Goal: Task Accomplishment & Management: Use online tool/utility

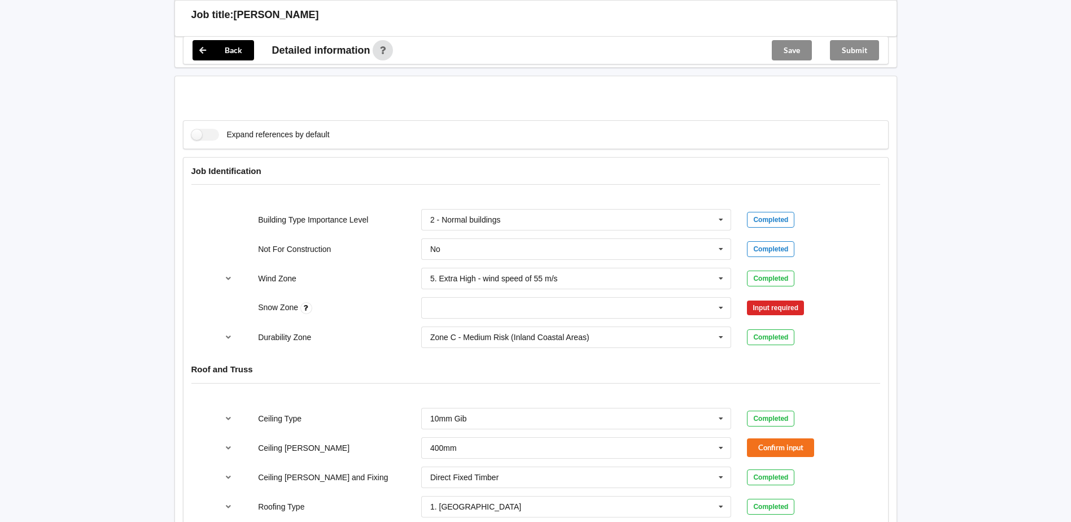
scroll to position [395, 0]
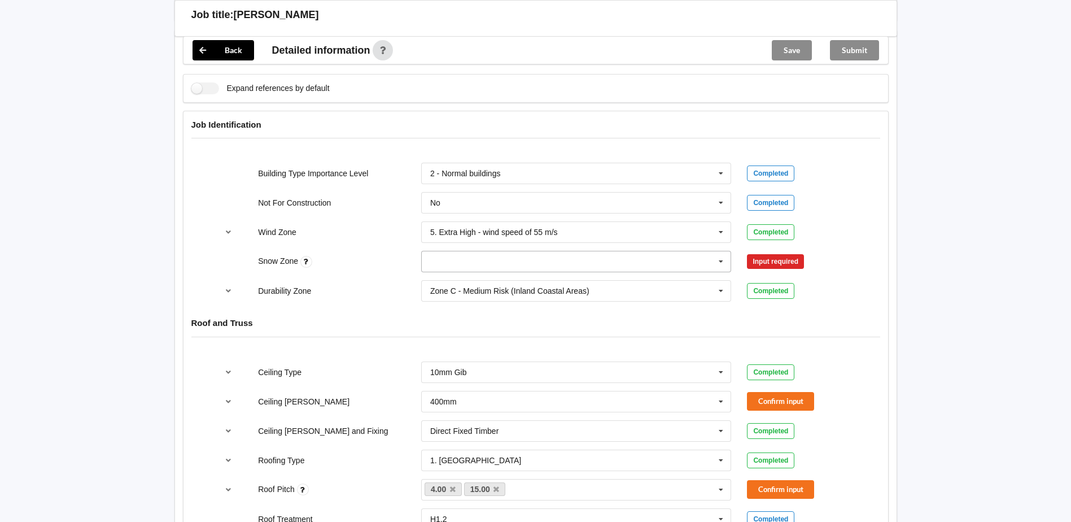
click at [604, 253] on input "text" at bounding box center [576, 261] width 309 height 20
click at [507, 281] on div "N0" at bounding box center [576, 282] width 309 height 21
click at [790, 252] on button "Confirm input" at bounding box center [780, 261] width 67 height 19
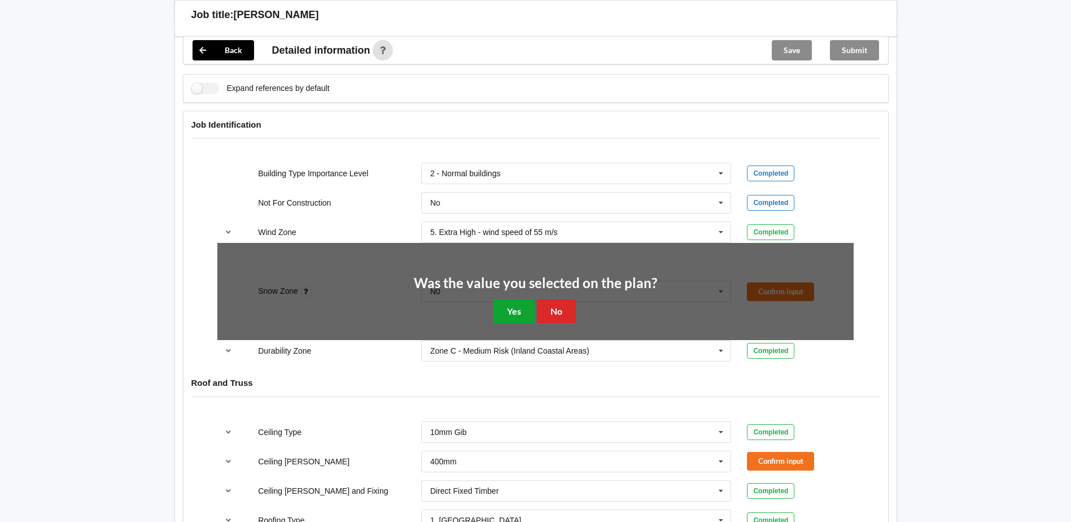
click at [530, 303] on button "Yes" at bounding box center [513, 310] width 41 height 23
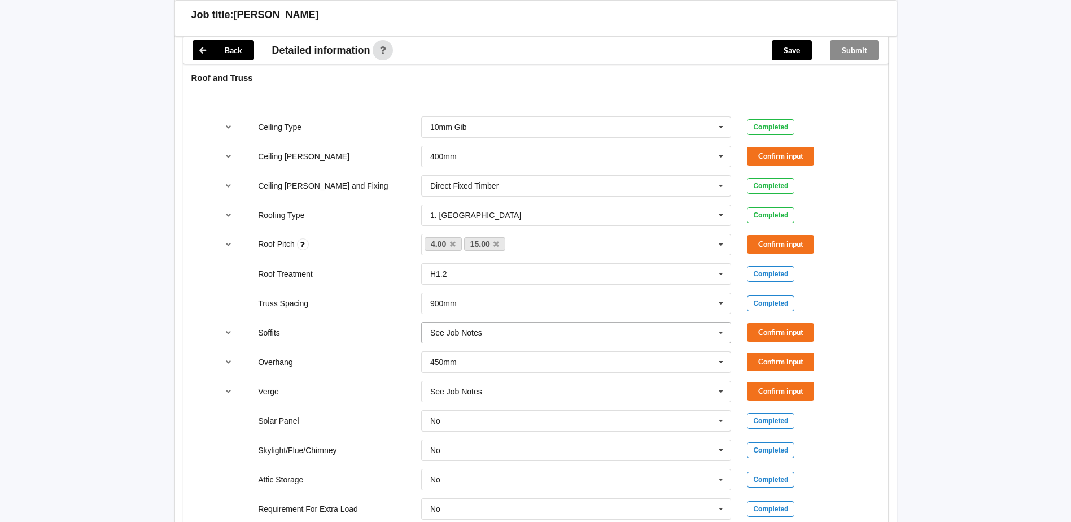
scroll to position [621, 0]
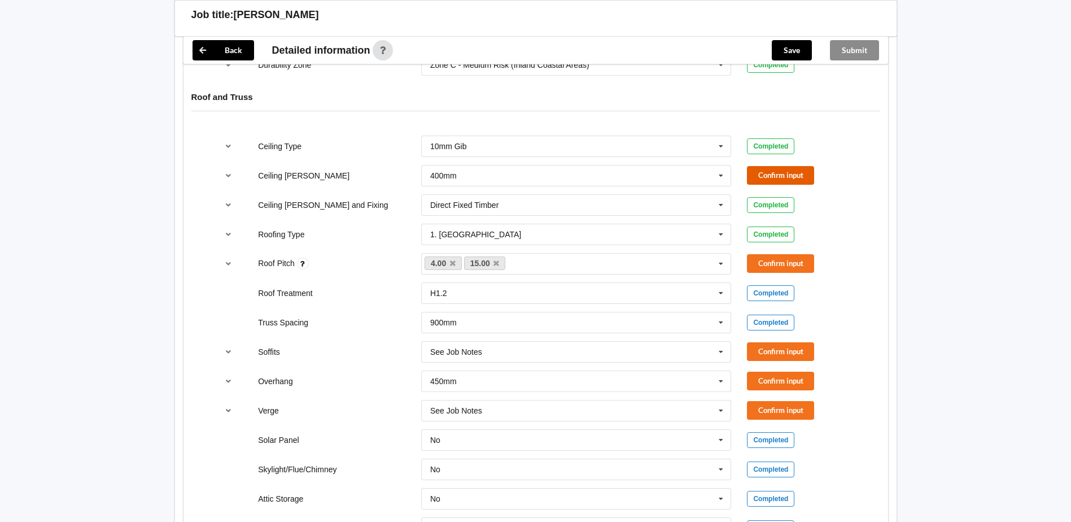
click at [807, 166] on button "Confirm input" at bounding box center [780, 175] width 67 height 19
click at [790, 254] on button "Confirm input" at bounding box center [780, 263] width 67 height 19
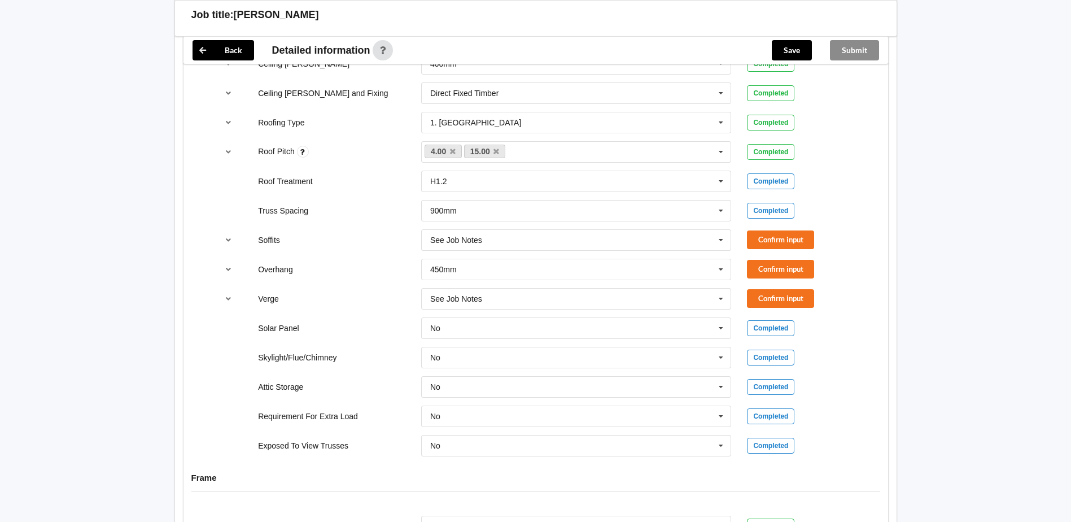
scroll to position [734, 0]
click at [766, 229] on button "Confirm input" at bounding box center [780, 238] width 67 height 19
click at [773, 259] on button "Confirm input" at bounding box center [780, 268] width 67 height 19
click at [772, 288] on button "Confirm input" at bounding box center [780, 297] width 67 height 19
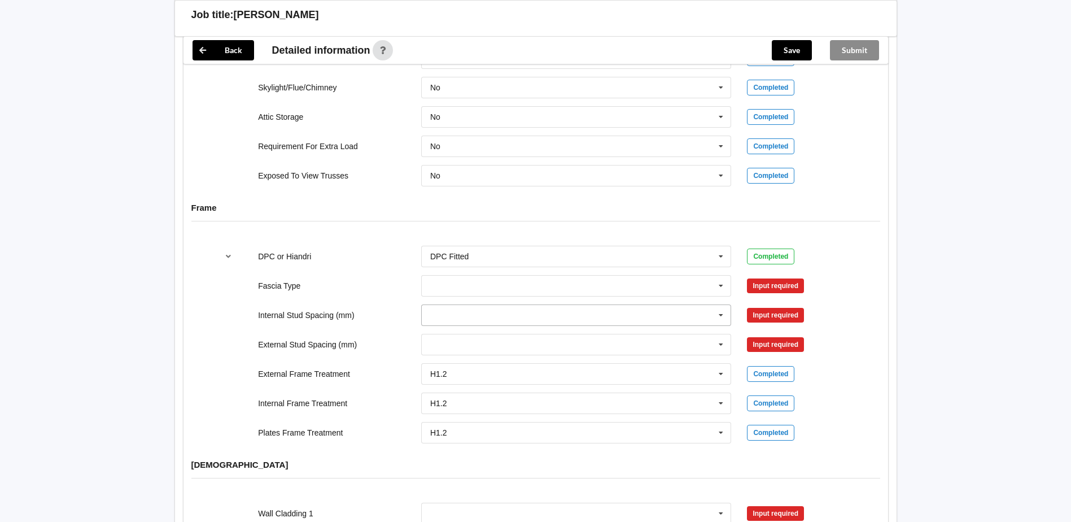
scroll to position [1016, 0]
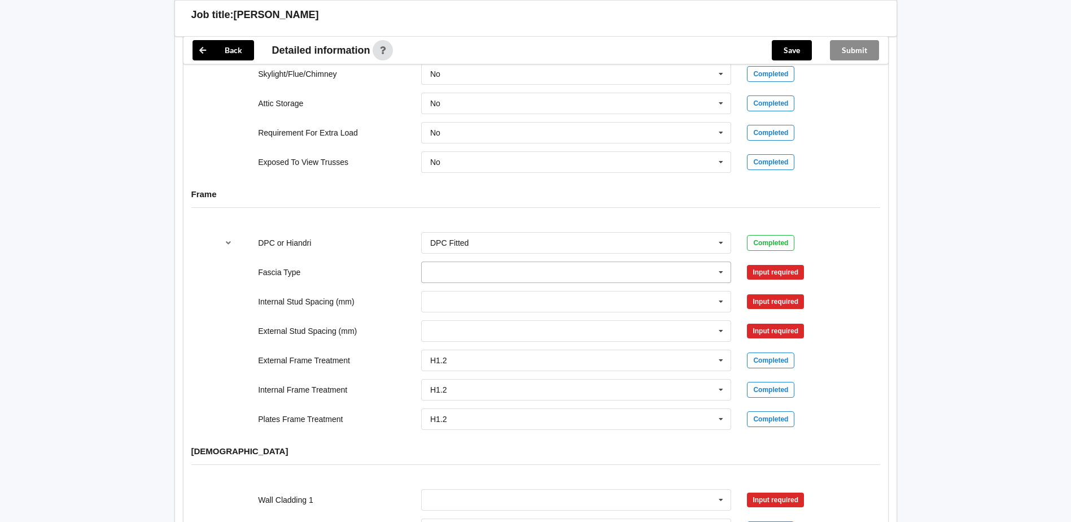
click at [447, 262] on input "text" at bounding box center [576, 272] width 309 height 20
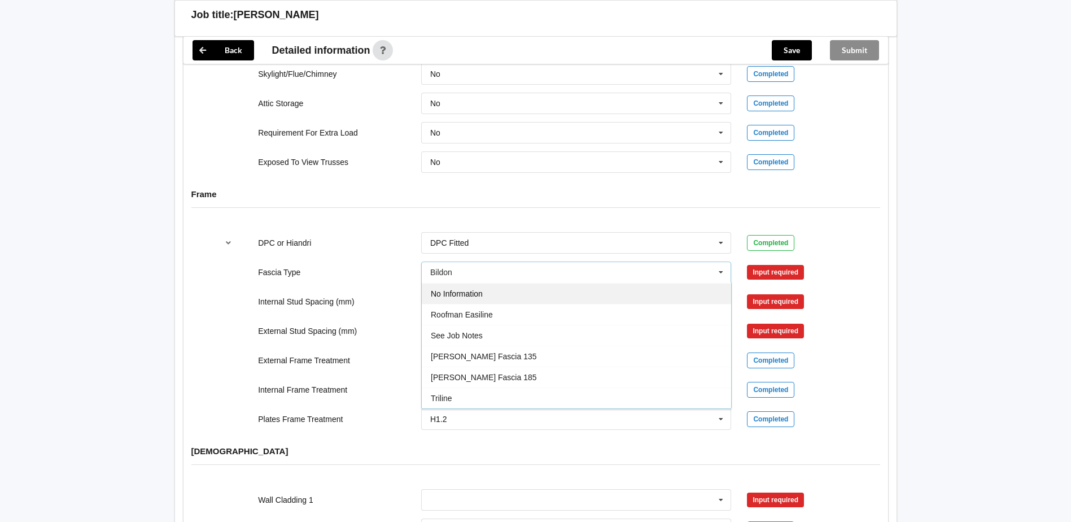
click at [458, 289] on span "No Information" at bounding box center [457, 293] width 52 height 9
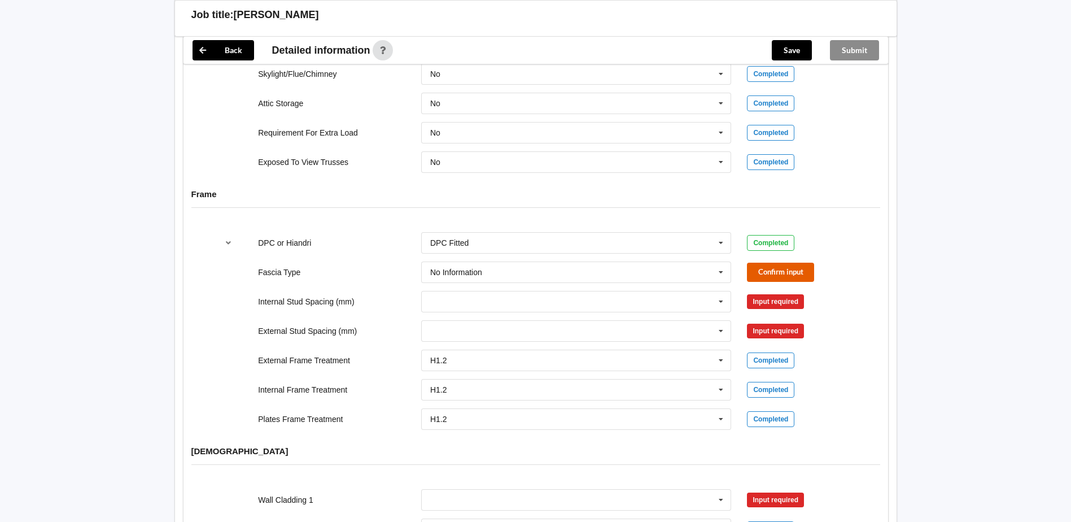
click at [780, 262] on button "Confirm input" at bounding box center [780, 271] width 67 height 19
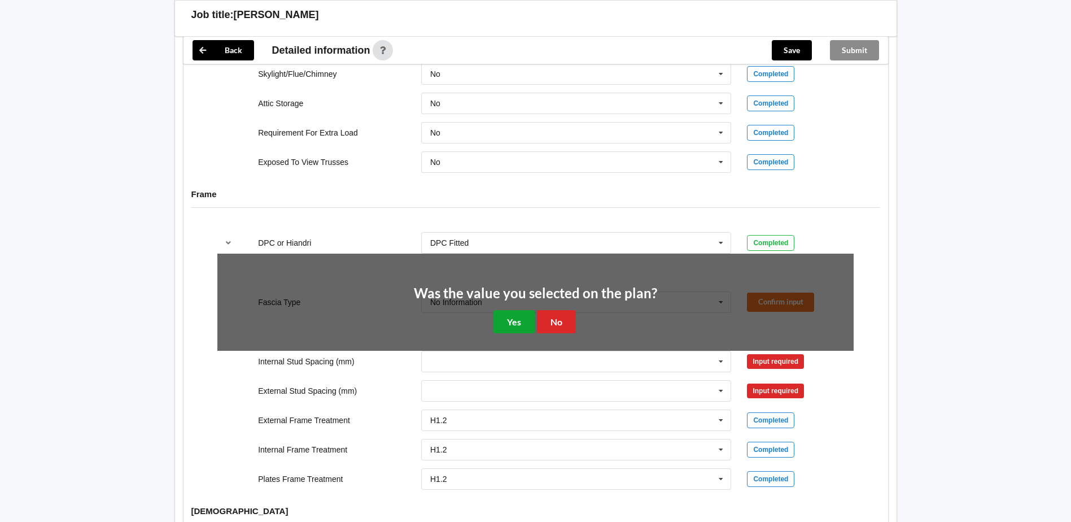
click at [525, 310] on button "Yes" at bounding box center [513, 321] width 41 height 23
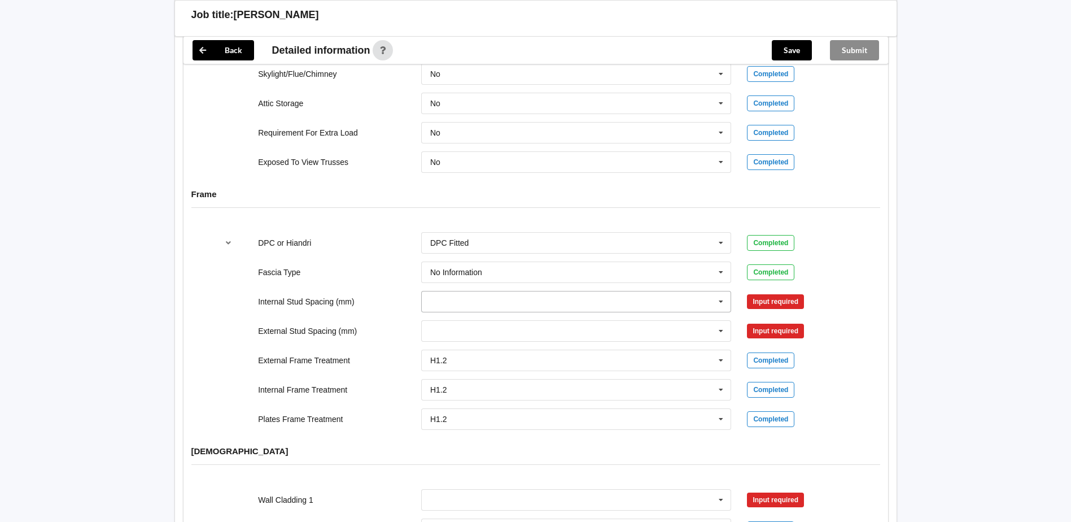
click at [632, 291] on input "text" at bounding box center [576, 301] width 309 height 20
click at [457, 357] on div "450" at bounding box center [576, 363] width 309 height 21
click at [773, 296] on button "Confirm input" at bounding box center [780, 301] width 67 height 19
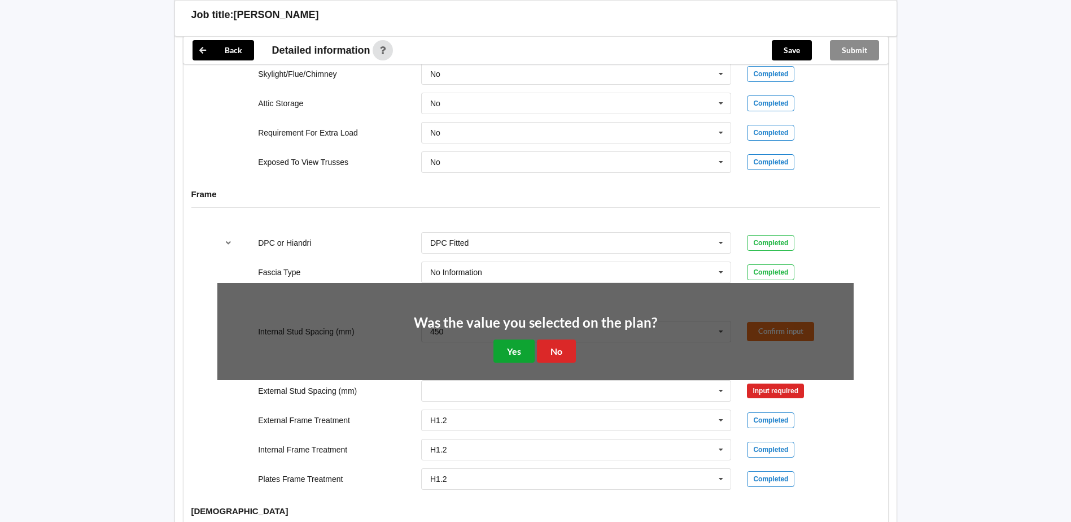
click at [499, 339] on button "Yes" at bounding box center [513, 350] width 41 height 23
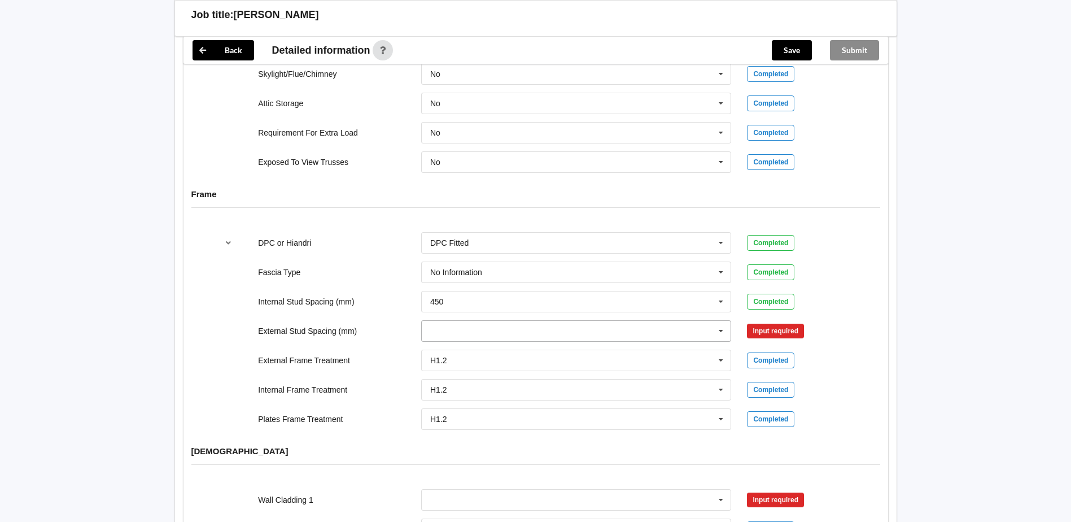
click at [478, 321] on input "text" at bounding box center [576, 331] width 309 height 20
click at [442, 431] on span "600" at bounding box center [437, 435] width 13 height 9
click at [775, 321] on button "Confirm input" at bounding box center [780, 330] width 67 height 19
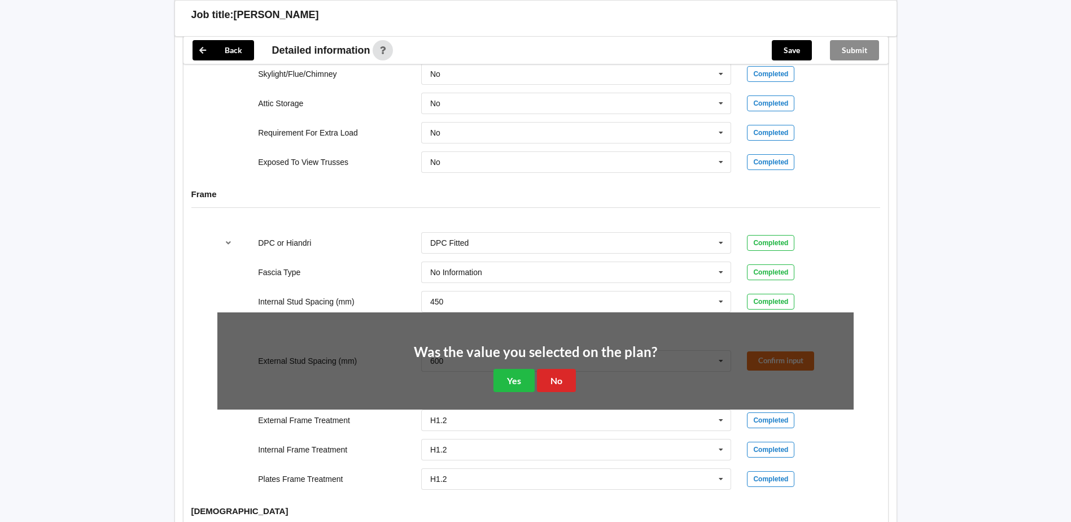
click at [489, 360] on div "Was the value you selected on the plan? Yes No" at bounding box center [535, 368] width 243 height 47
click at [507, 369] on button "Yes" at bounding box center [513, 380] width 41 height 23
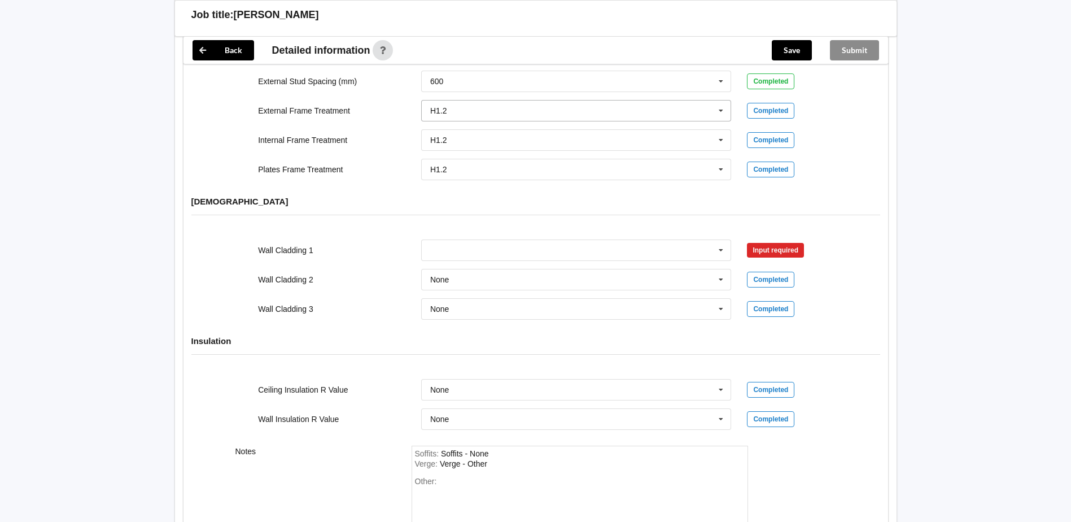
scroll to position [1298, 0]
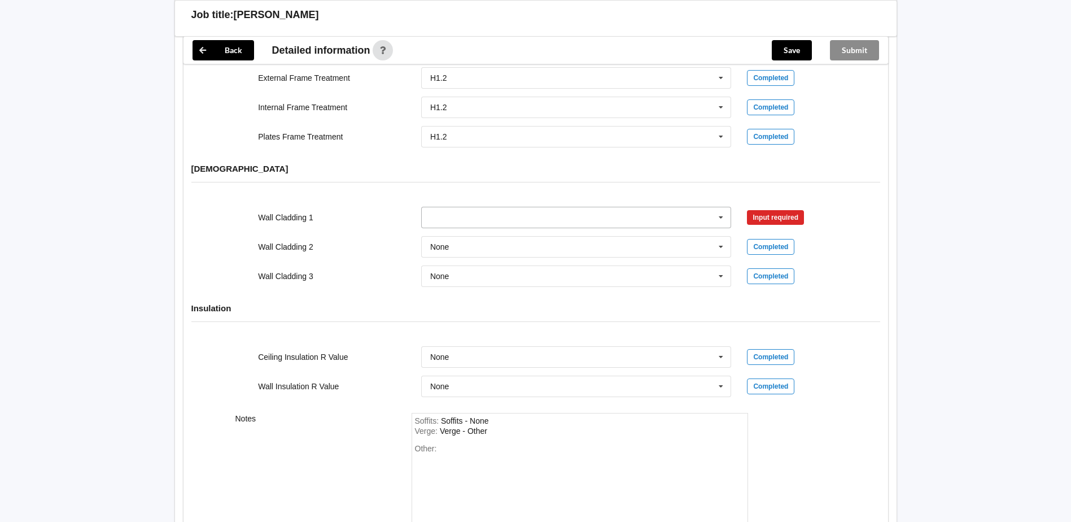
click at [479, 211] on input "text" at bounding box center [576, 217] width 309 height 20
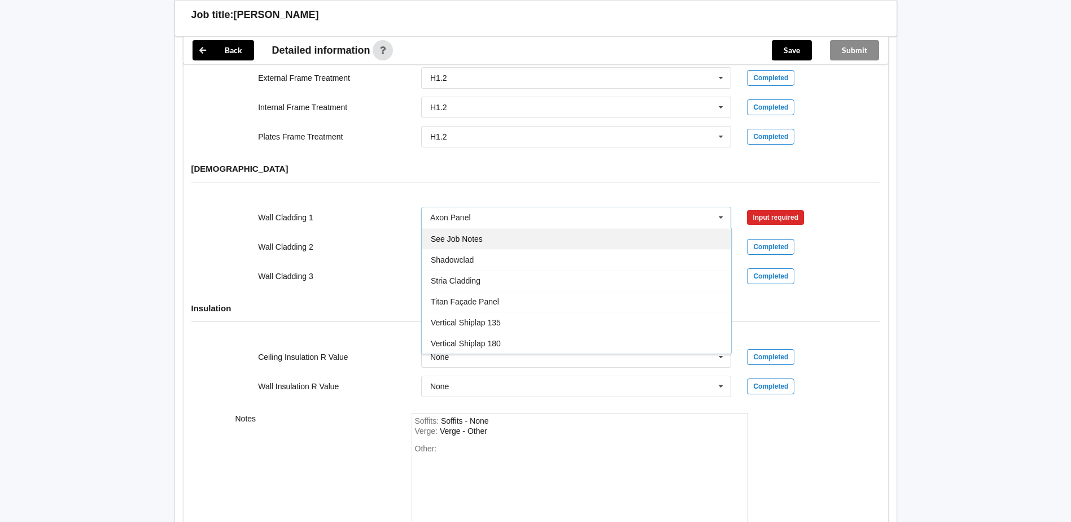
click at [480, 234] on span "See Job Notes" at bounding box center [457, 238] width 52 height 9
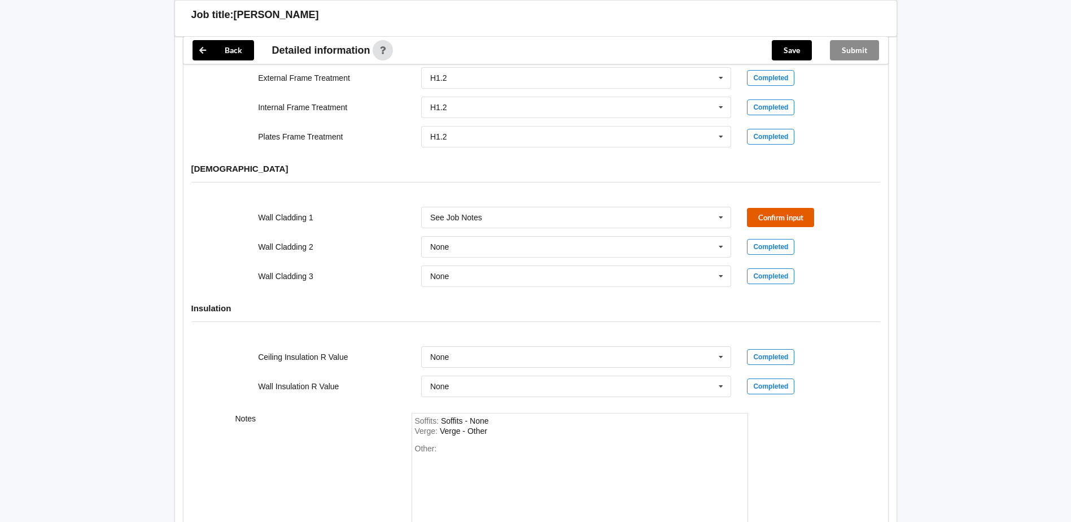
click at [769, 208] on button "Confirm input" at bounding box center [780, 217] width 67 height 19
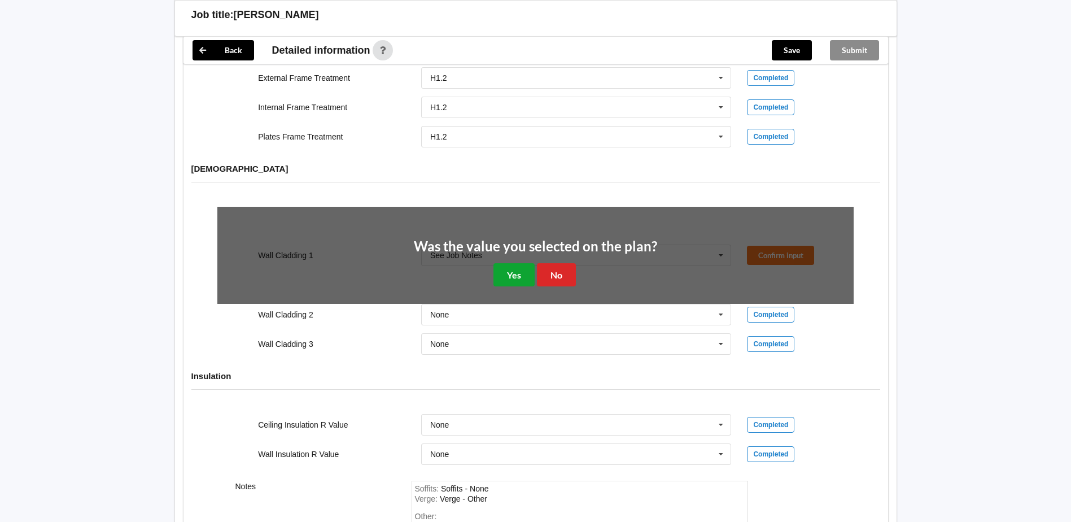
click at [515, 263] on button "Yes" at bounding box center [513, 274] width 41 height 23
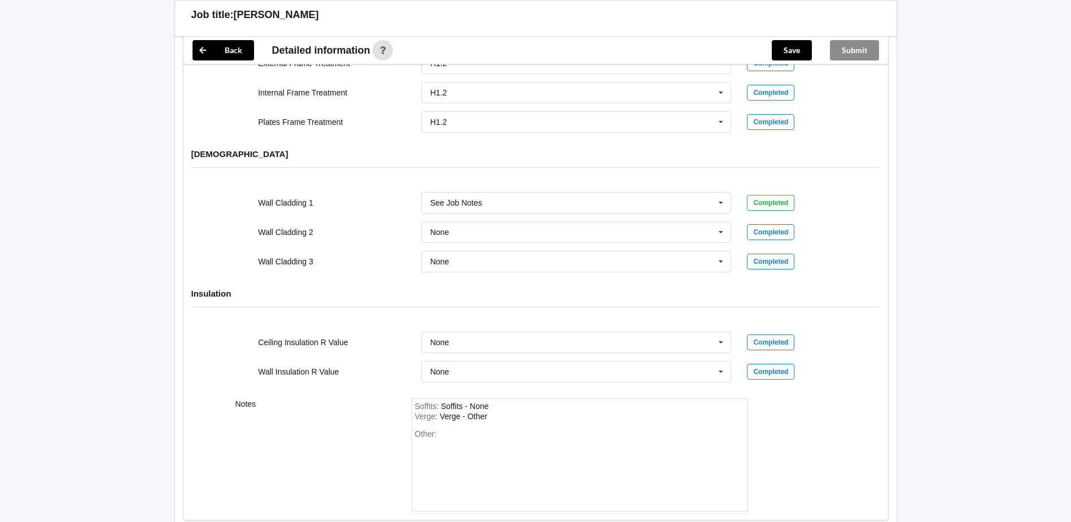
scroll to position [1355, 0]
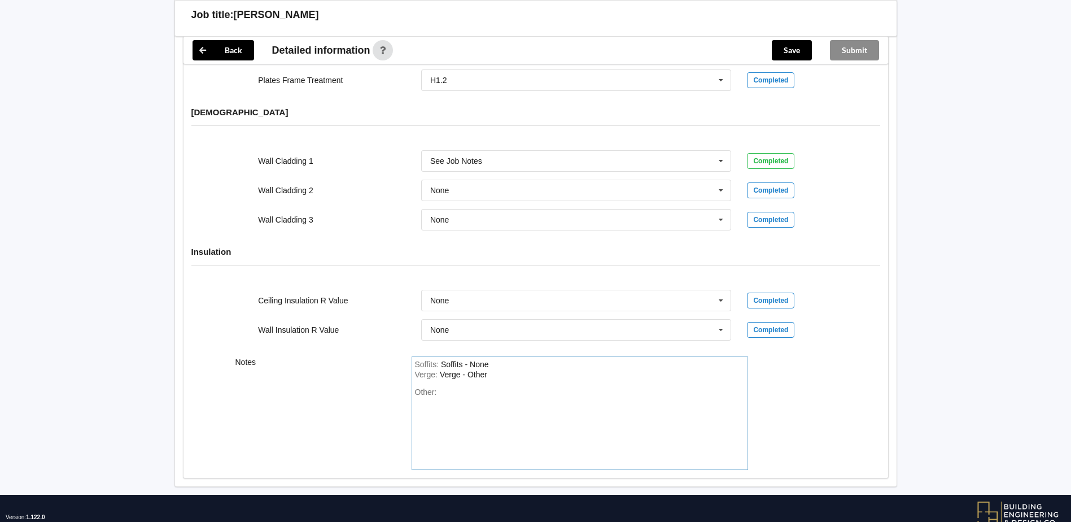
click at [467, 387] on div "Other:" at bounding box center [580, 426] width 330 height 79
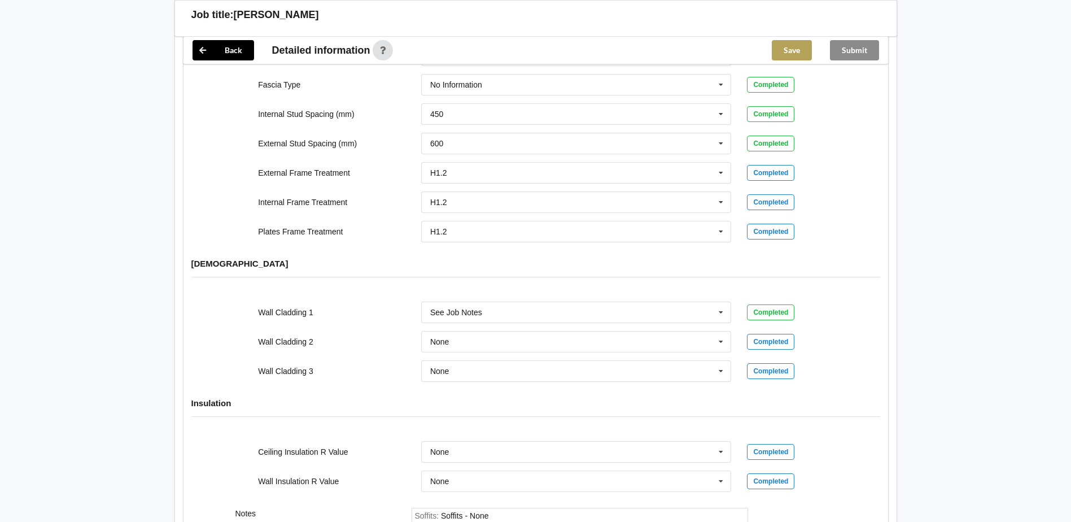
click at [787, 50] on button "Save" at bounding box center [792, 50] width 40 height 20
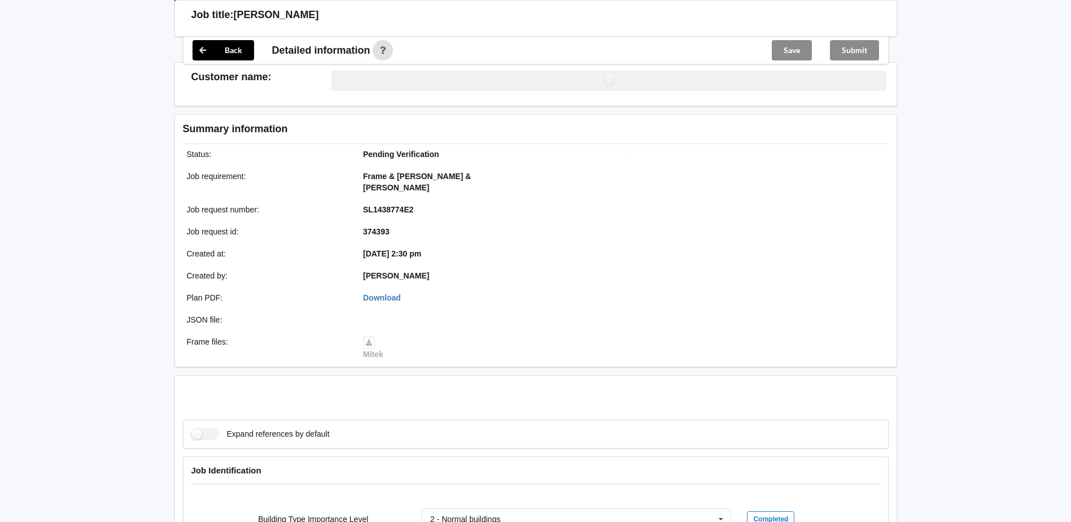
scroll to position [1203, 0]
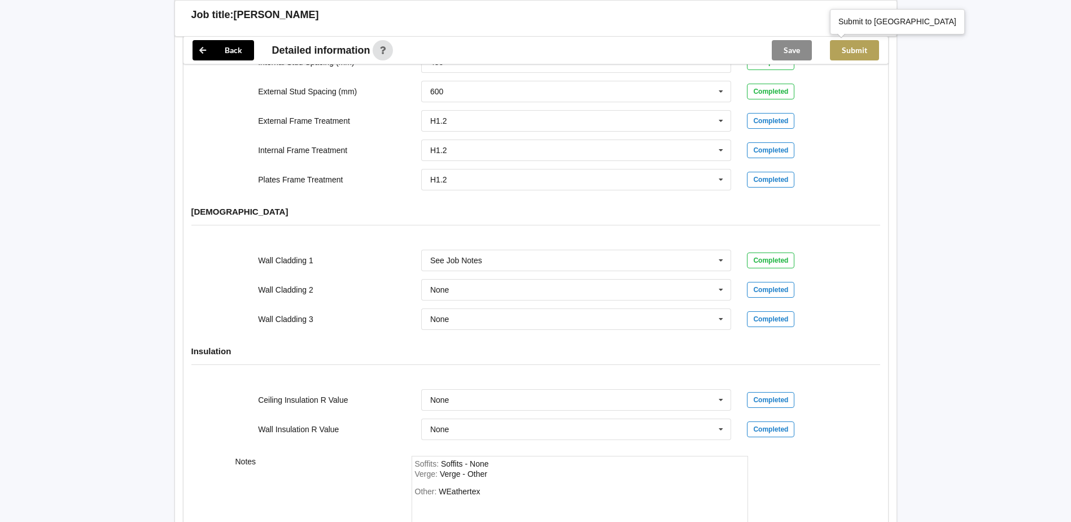
click at [855, 51] on button "Submit" at bounding box center [854, 50] width 49 height 20
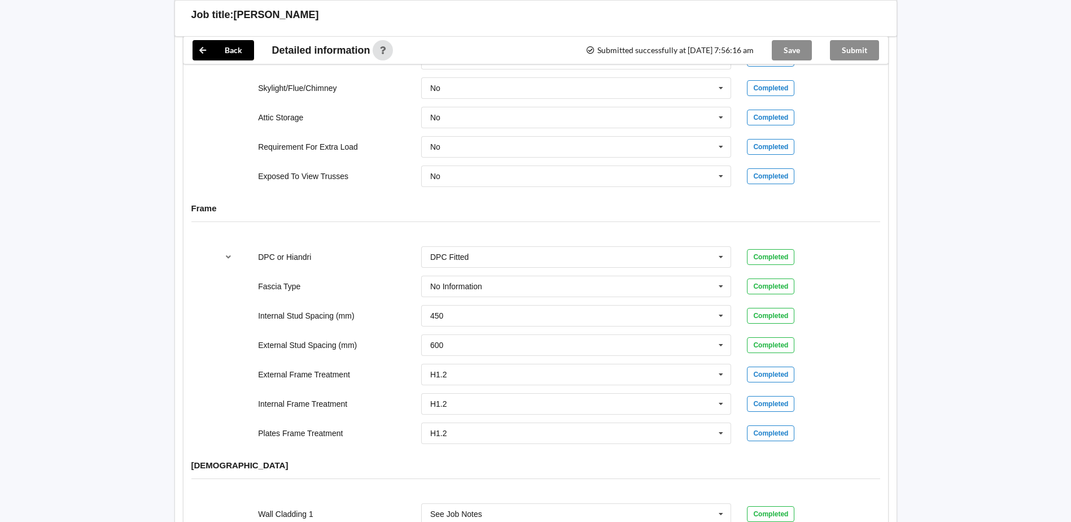
scroll to position [921, 0]
